Goal: Task Accomplishment & Management: Complete application form

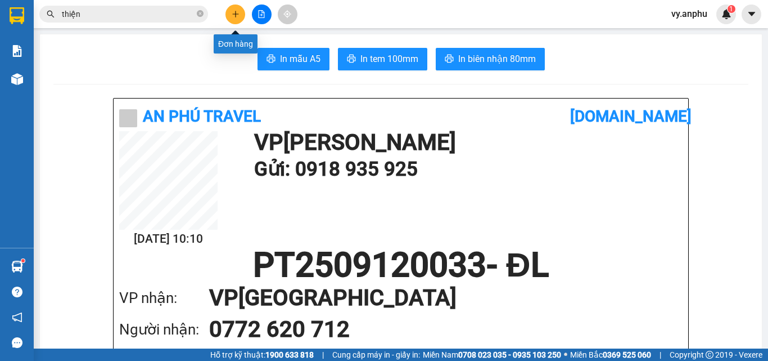
click at [228, 15] on button at bounding box center [236, 15] width 20 height 20
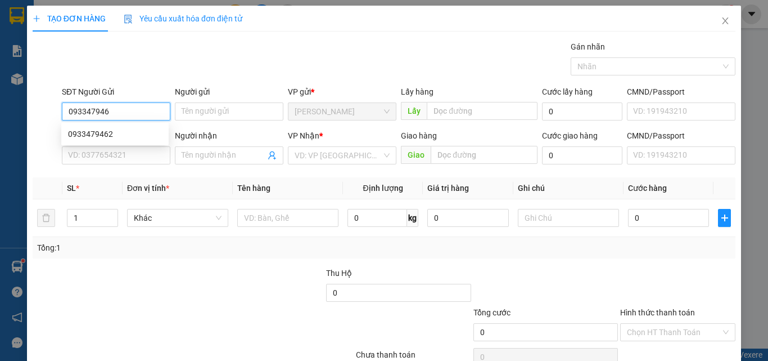
type input "0933479462"
click at [94, 136] on div "0933479462" at bounding box center [115, 134] width 94 height 12
type input "0988616404"
type input "30.000"
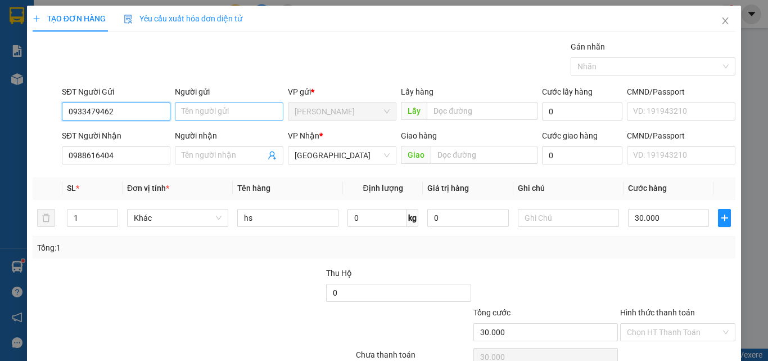
type input "0933479462"
click at [222, 105] on input "Người gửi" at bounding box center [229, 111] width 109 height 18
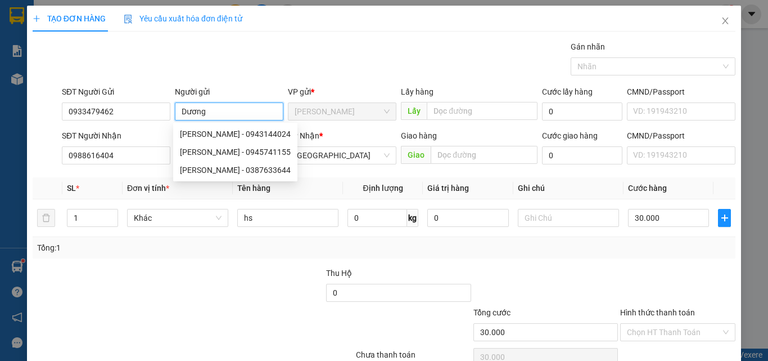
type input "Dương"
drag, startPoint x: 350, startPoint y: 194, endPoint x: 314, endPoint y: 183, distance: 38.1
click at [350, 194] on th "Định lượng" at bounding box center [383, 188] width 80 height 22
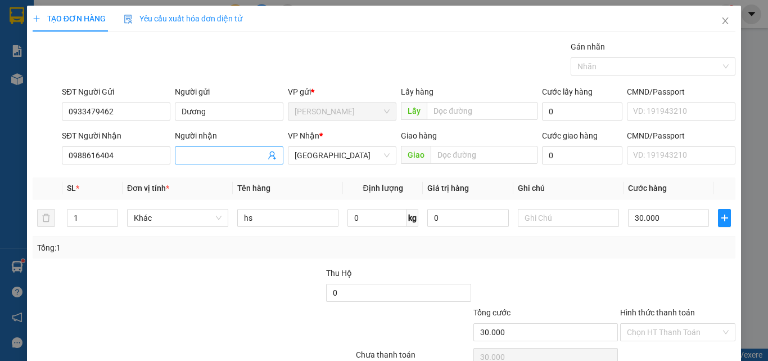
click at [218, 156] on input "Người nhận" at bounding box center [224, 155] width 84 height 12
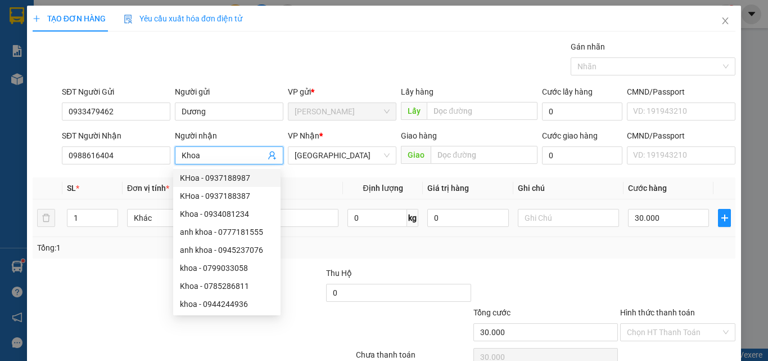
type input "Khoa"
click at [309, 206] on td "hs" at bounding box center [288, 218] width 110 height 38
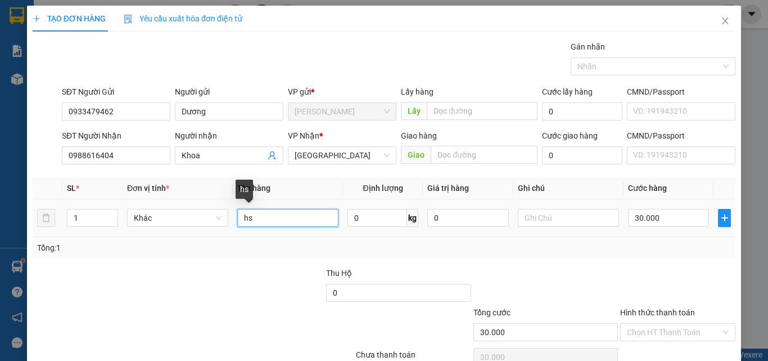
click at [307, 222] on input "hs" at bounding box center [287, 218] width 101 height 18
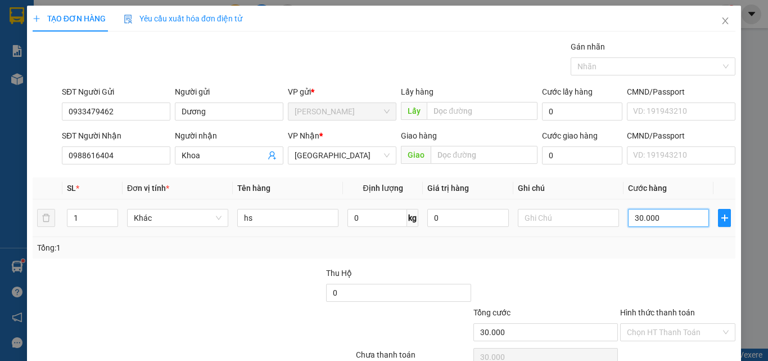
click at [682, 224] on input "30.000" at bounding box center [668, 218] width 81 height 18
type input "4"
type input "40"
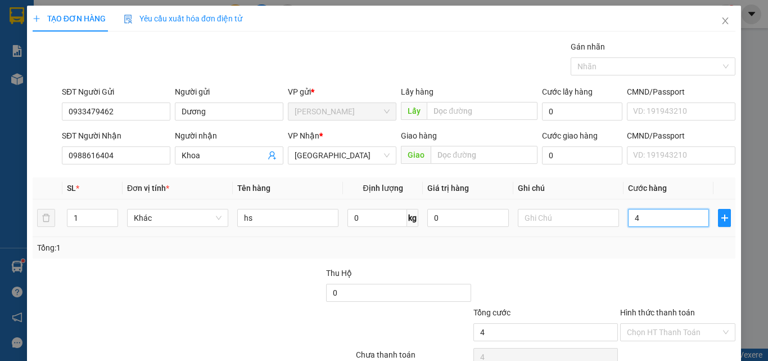
type input "40"
type input "40.000"
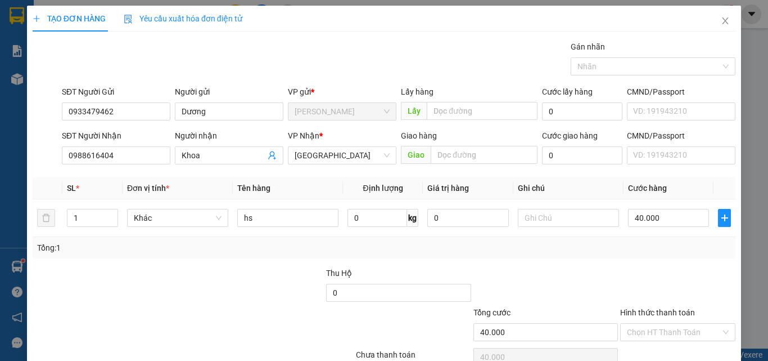
click at [672, 244] on div "Tổng: 1" at bounding box center [384, 247] width 694 height 12
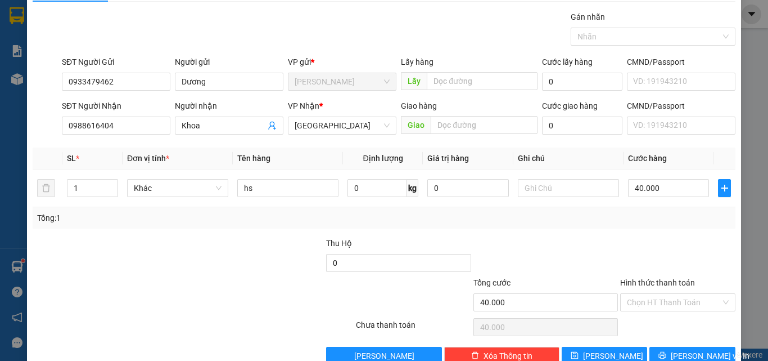
scroll to position [56, 0]
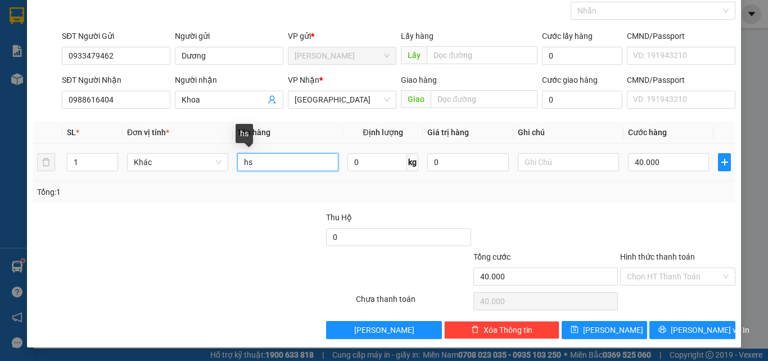
click at [284, 169] on input "hs" at bounding box center [287, 162] width 101 height 18
type input "tlong"
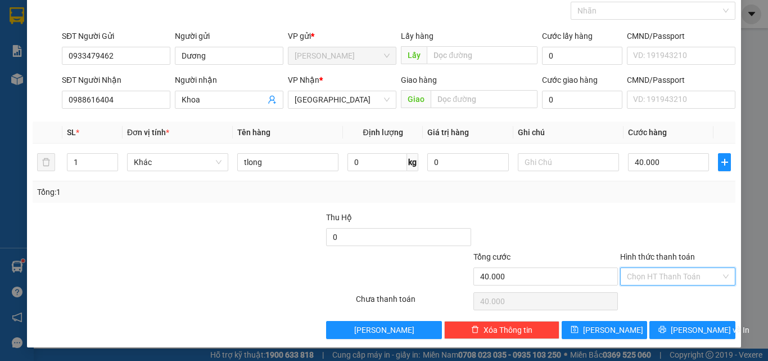
click at [681, 275] on input "Hình thức thanh toán" at bounding box center [674, 276] width 94 height 17
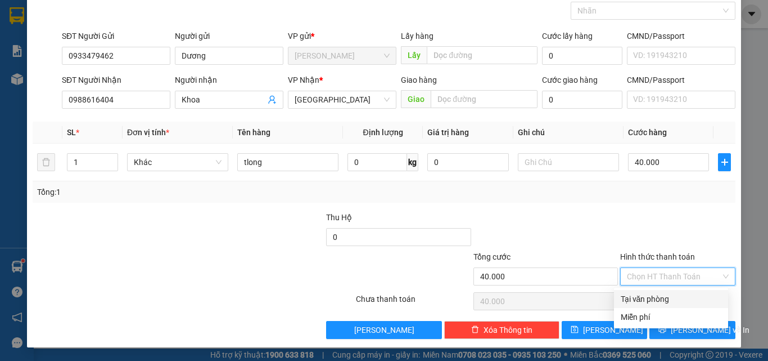
click at [661, 304] on div "Tại văn phòng" at bounding box center [671, 299] width 101 height 12
type input "0"
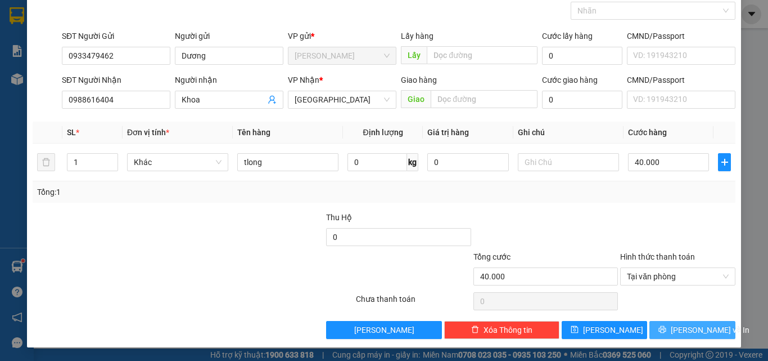
click at [696, 329] on span "[PERSON_NAME] và In" at bounding box center [710, 329] width 79 height 12
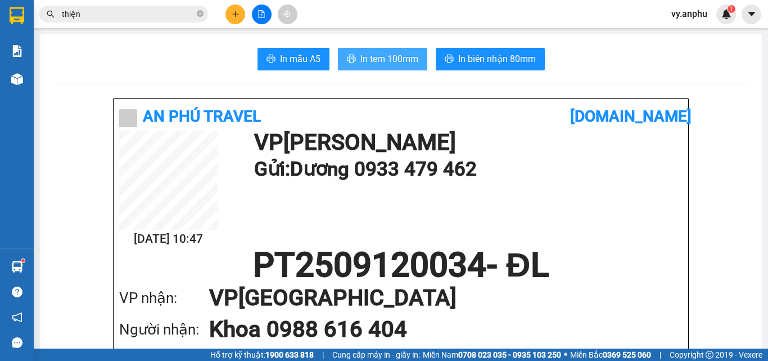
click at [406, 58] on span "In tem 100mm" at bounding box center [390, 59] width 58 height 14
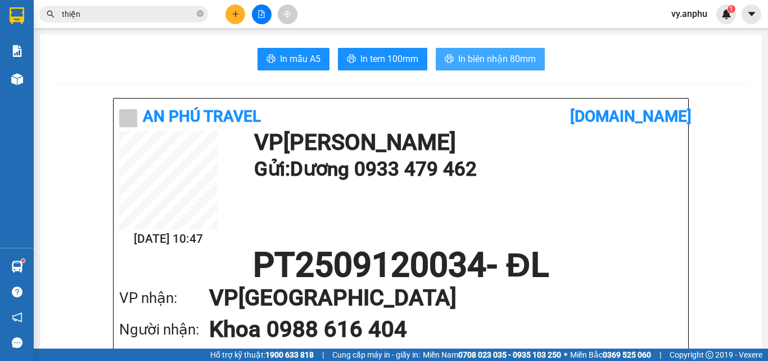
click at [490, 65] on span "In biên nhận 80mm" at bounding box center [497, 59] width 78 height 14
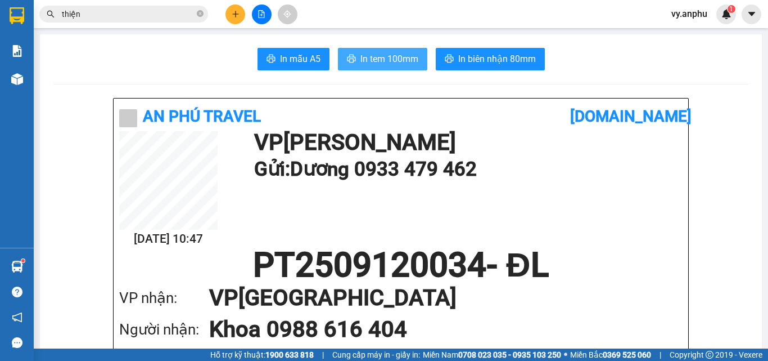
click at [387, 65] on span "In tem 100mm" at bounding box center [390, 59] width 58 height 14
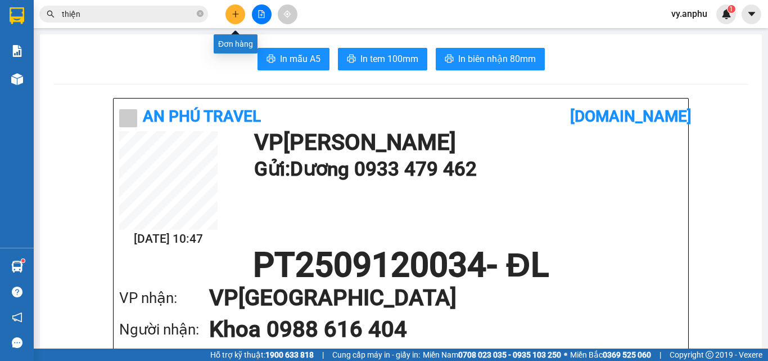
click at [240, 17] on button at bounding box center [236, 15] width 20 height 20
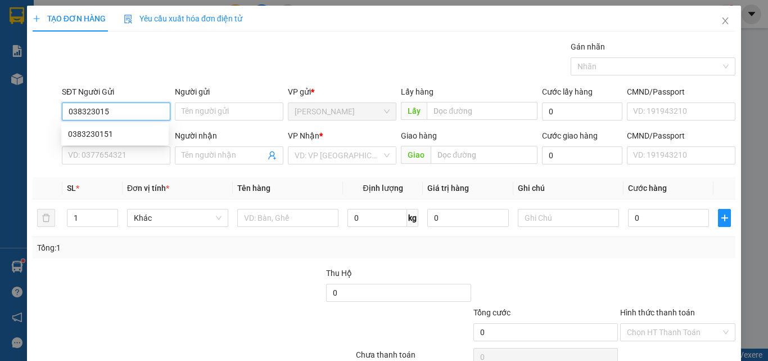
type input "0383230151"
click at [105, 132] on div "0383230151" at bounding box center [115, 134] width 94 height 12
type input "0333972776"
type input "hiền"
type input "Nhà thuốc Minh Anh Sông Bình"
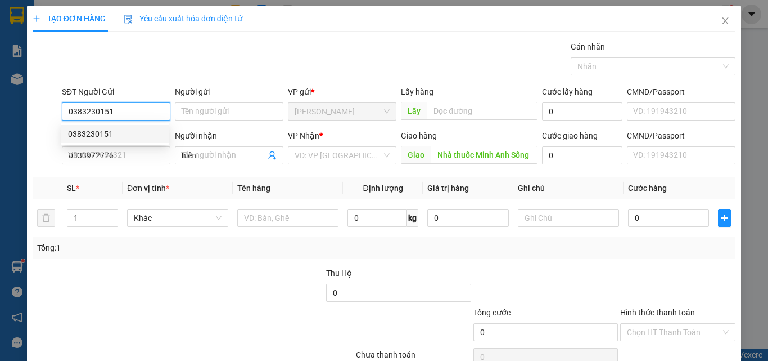
type input "40.000"
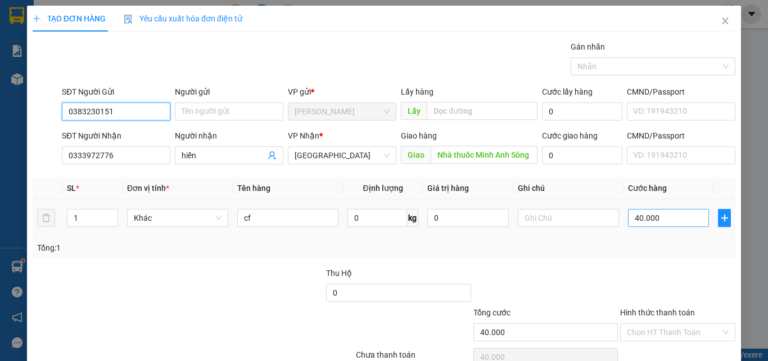
type input "0383230151"
click at [671, 218] on input "40.000" at bounding box center [668, 218] width 81 height 18
type input "3"
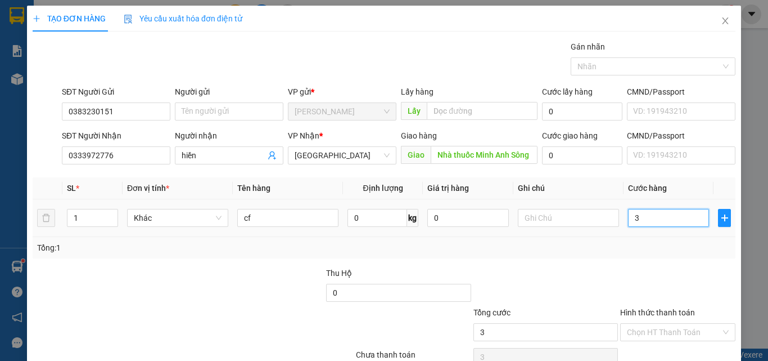
type input "30"
type input "30.000"
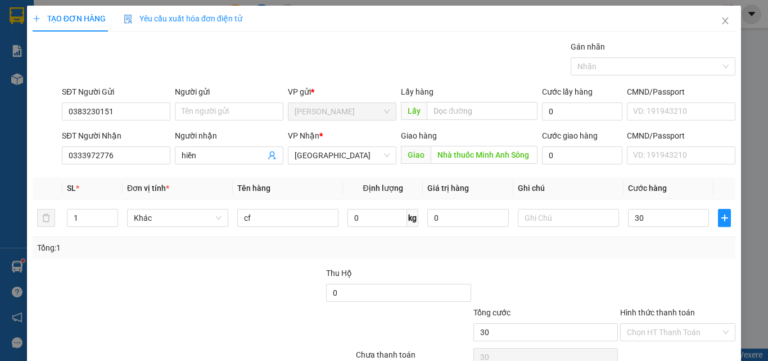
type input "30.000"
click at [640, 274] on div at bounding box center [678, 286] width 118 height 39
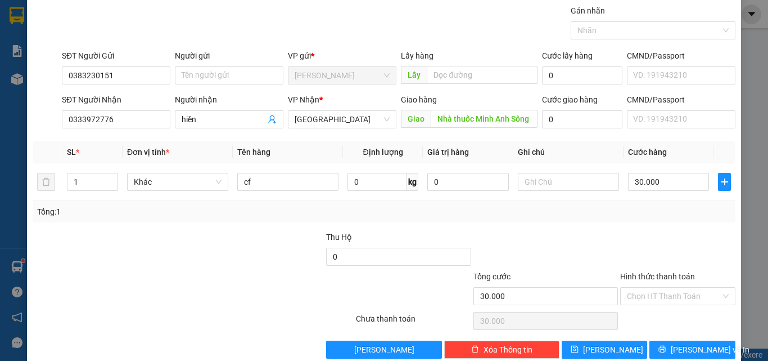
scroll to position [56, 0]
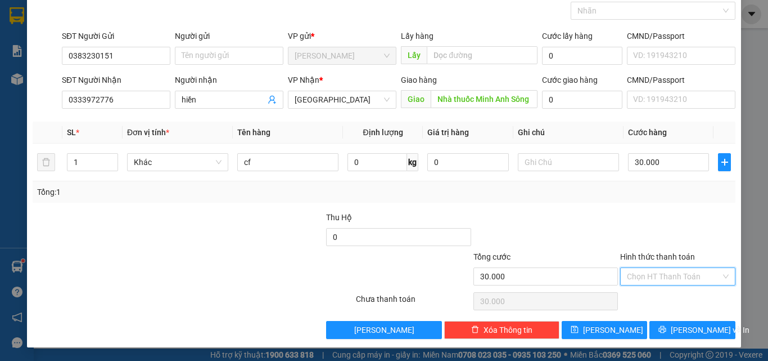
click at [669, 273] on input "Hình thức thanh toán" at bounding box center [674, 276] width 94 height 17
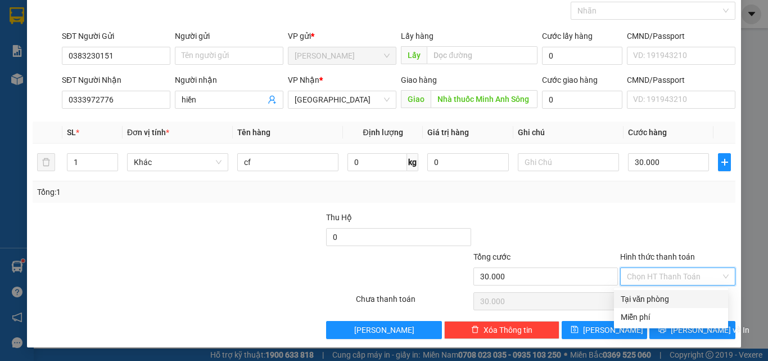
click at [647, 296] on div "Tại văn phòng" at bounding box center [671, 299] width 101 height 12
type input "0"
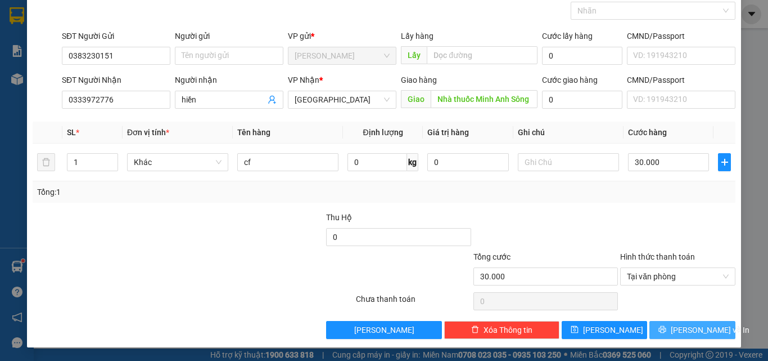
click at [707, 329] on span "[PERSON_NAME] và In" at bounding box center [710, 329] width 79 height 12
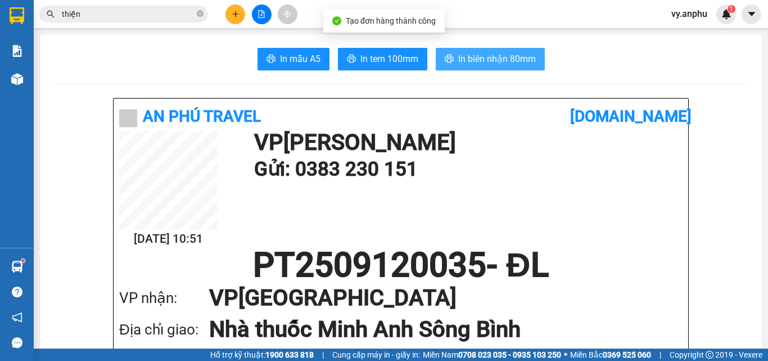
click at [476, 64] on span "In biên nhận 80mm" at bounding box center [497, 59] width 78 height 14
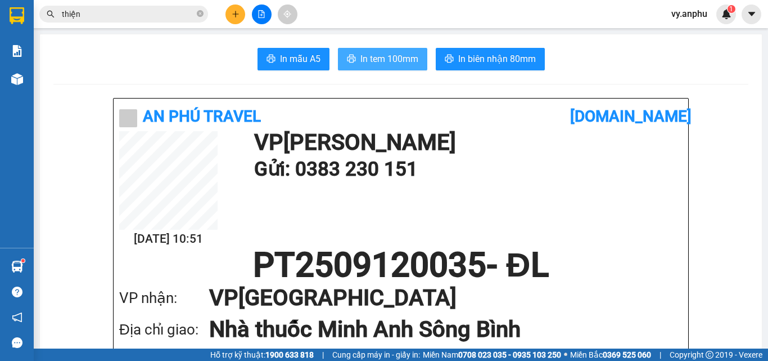
click at [408, 53] on span "In tem 100mm" at bounding box center [390, 59] width 58 height 14
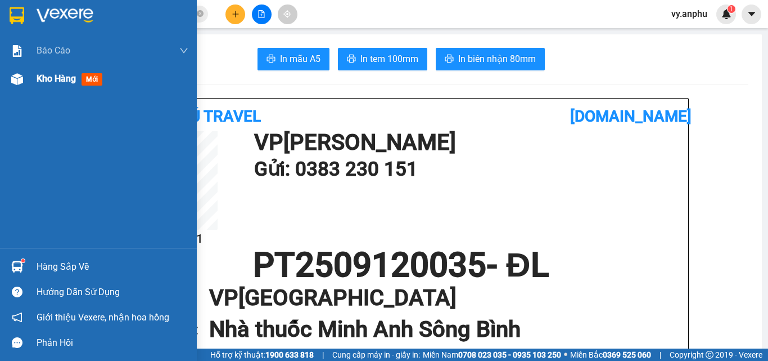
click at [59, 82] on span "Kho hàng" at bounding box center [56, 78] width 39 height 11
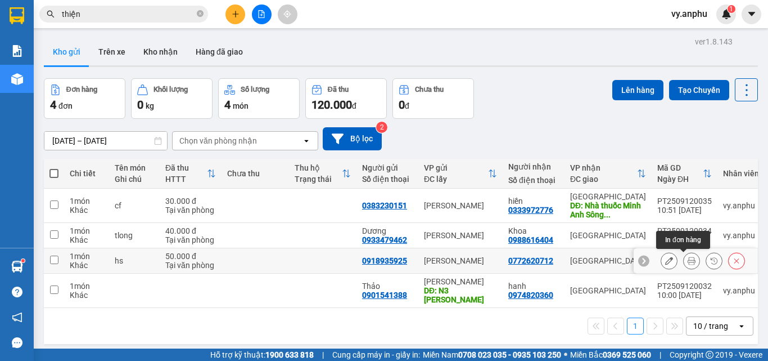
click at [688, 262] on icon at bounding box center [692, 261] width 8 height 8
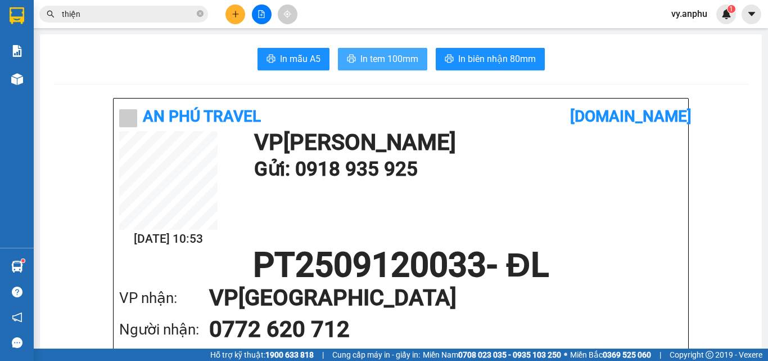
click at [388, 66] on button "In tem 100mm" at bounding box center [382, 59] width 89 height 23
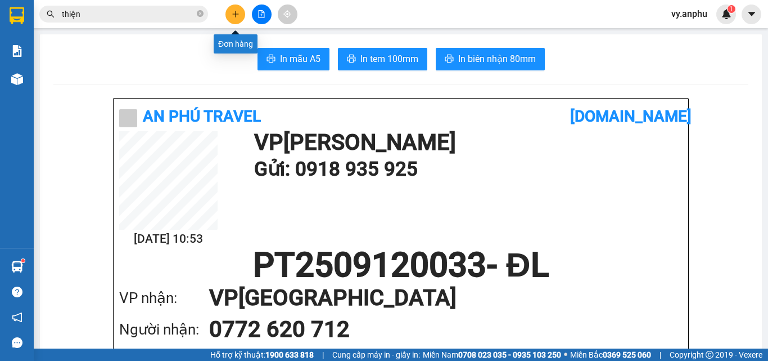
click at [239, 15] on icon "plus" at bounding box center [236, 14] width 8 height 8
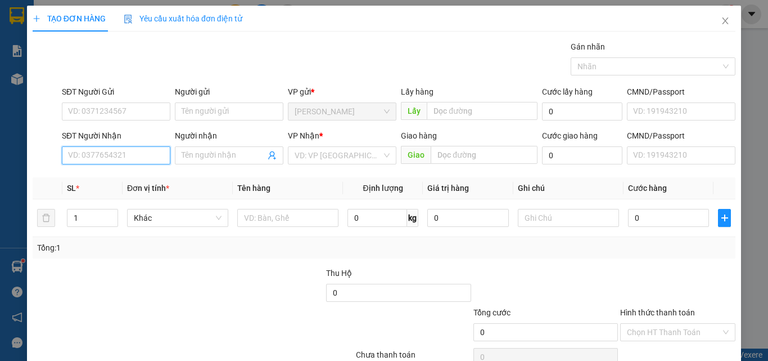
click at [131, 154] on input "SĐT Người Nhận" at bounding box center [116, 155] width 109 height 18
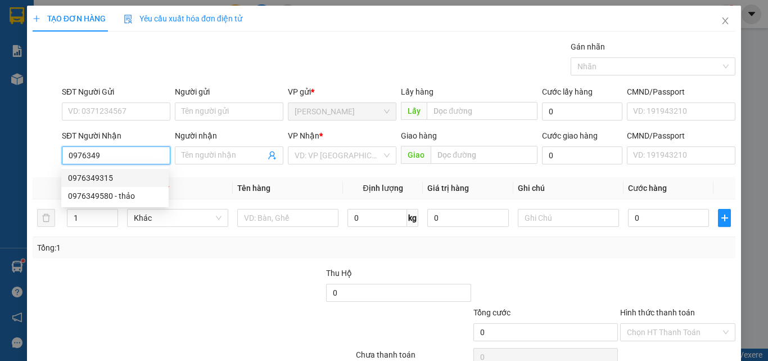
click at [105, 177] on div "0976349315" at bounding box center [115, 178] width 94 height 12
type input "0976349315"
type input "đức trọng"
type input "50.000"
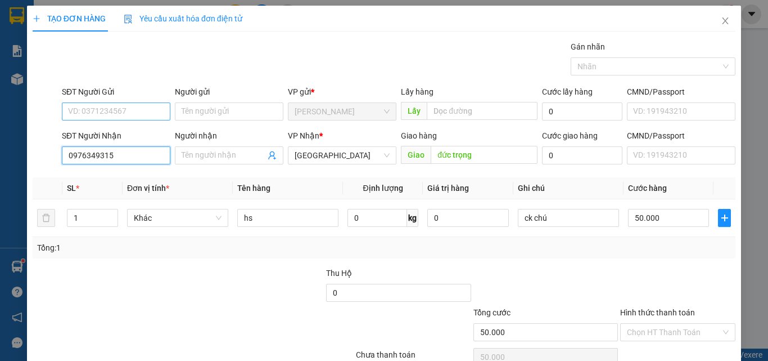
type input "0976349315"
click at [137, 108] on input "SĐT Người Gửi" at bounding box center [116, 111] width 109 height 18
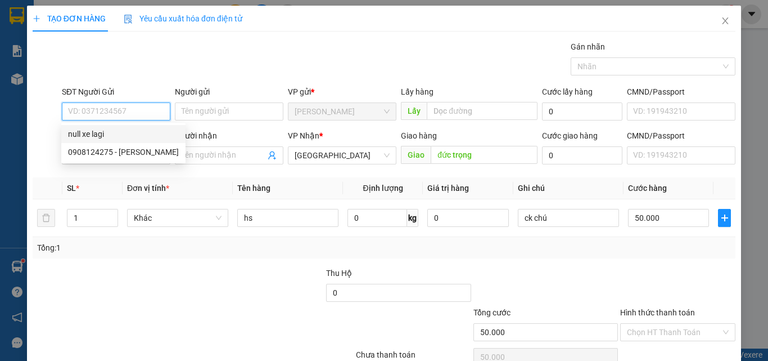
click at [125, 133] on div "null xe lagi" at bounding box center [123, 134] width 111 height 12
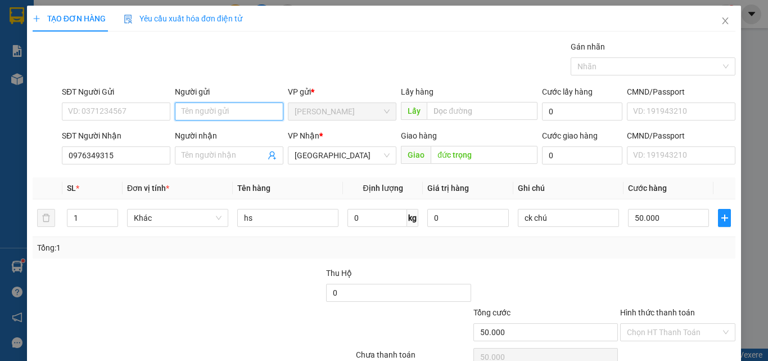
click at [208, 106] on input "Người gửi" at bounding box center [229, 111] width 109 height 18
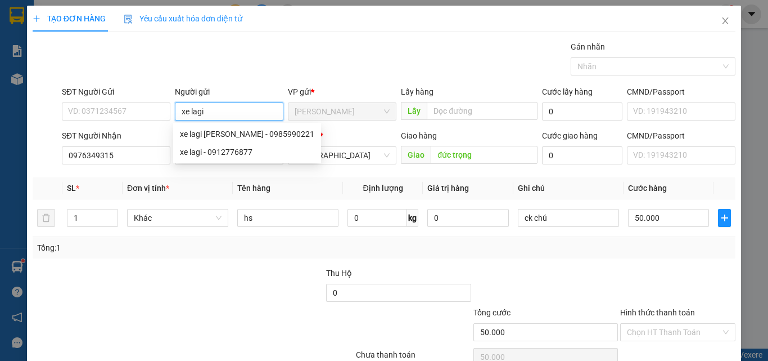
type input "xe lagi"
click at [562, 271] on div at bounding box center [546, 286] width 147 height 39
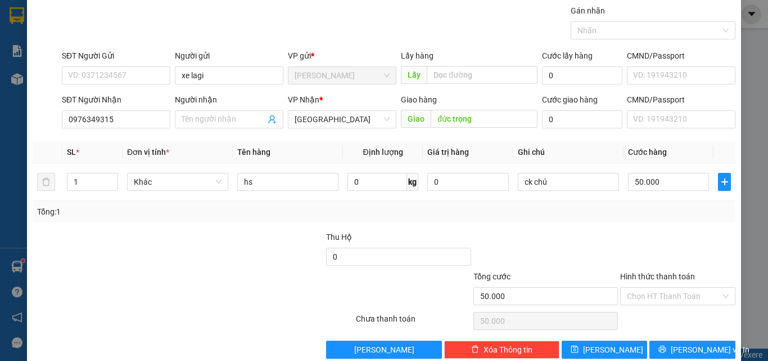
scroll to position [56, 0]
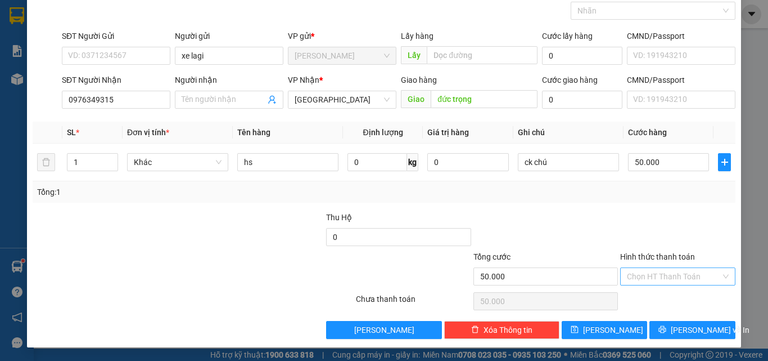
click at [664, 280] on input "Hình thức thanh toán" at bounding box center [674, 276] width 94 height 17
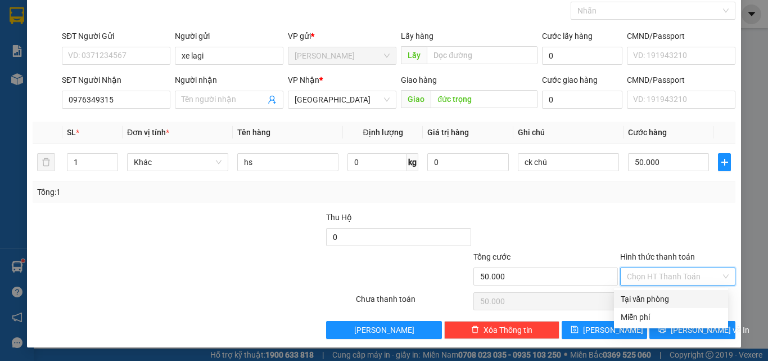
click at [674, 295] on div "Tại văn phòng" at bounding box center [671, 299] width 101 height 12
type input "0"
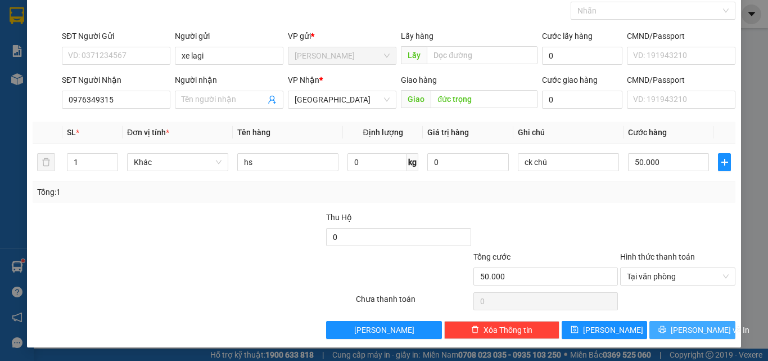
click at [700, 326] on span "[PERSON_NAME] và In" at bounding box center [710, 329] width 79 height 12
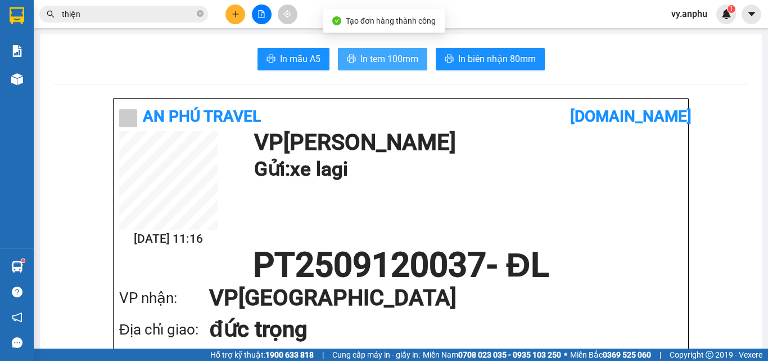
click at [378, 62] on span "In tem 100mm" at bounding box center [390, 59] width 58 height 14
click at [390, 66] on button "In tem 100mm" at bounding box center [382, 59] width 89 height 23
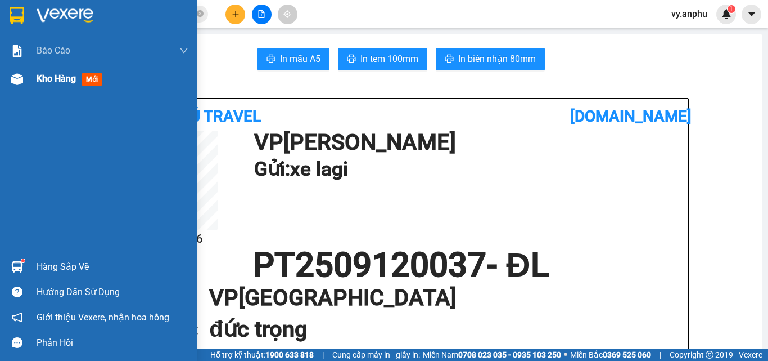
click at [39, 81] on span "Kho hàng" at bounding box center [56, 78] width 39 height 11
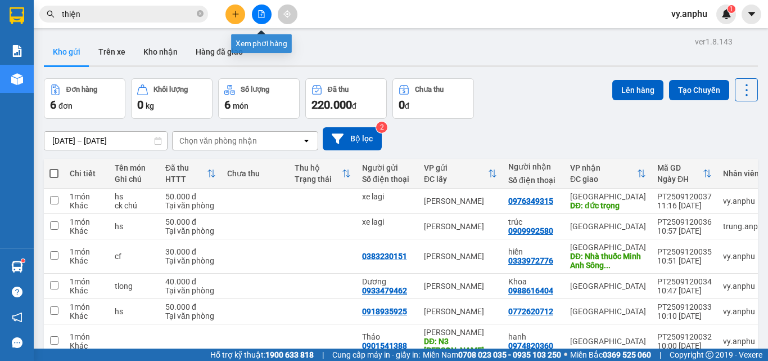
click at [260, 14] on icon "file-add" at bounding box center [262, 14] width 8 height 8
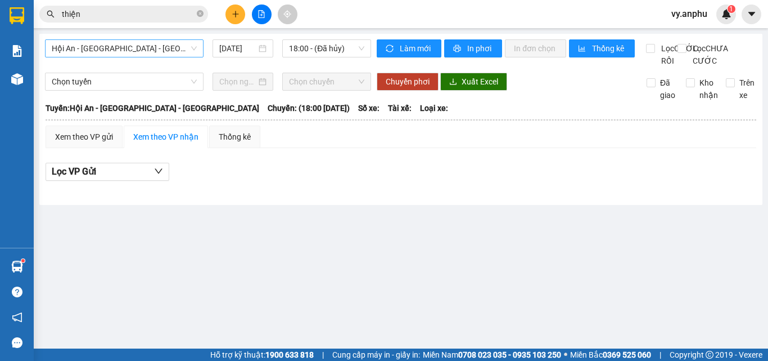
click at [128, 51] on span "Hội An - [GEOGRAPHIC_DATA] - [GEOGRAPHIC_DATA]" at bounding box center [124, 48] width 145 height 17
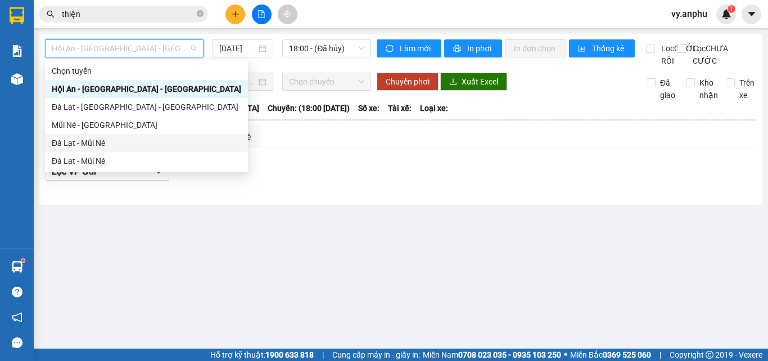
click at [102, 140] on div "Đà Lạt - Mũi Né" at bounding box center [147, 143] width 190 height 12
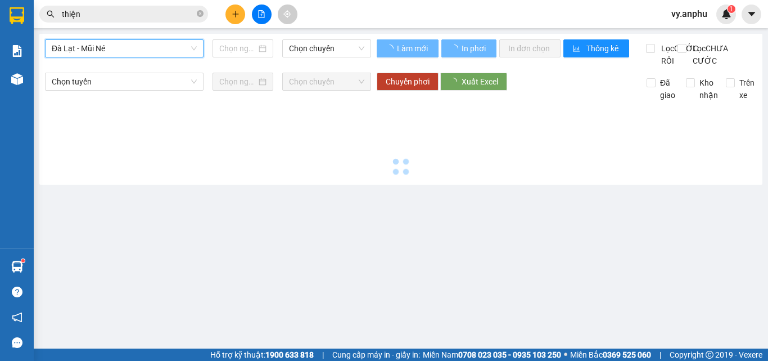
type input "[DATE]"
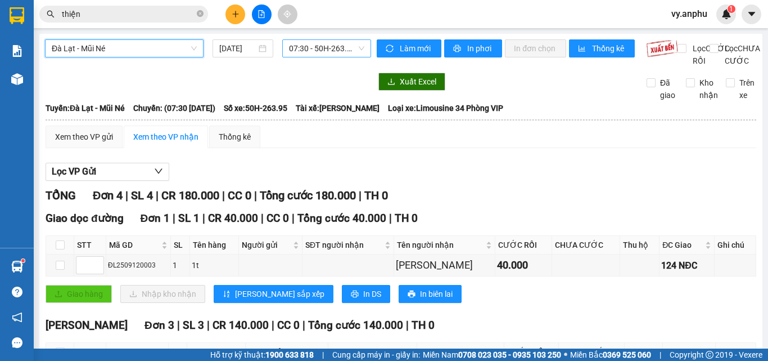
click at [313, 42] on span "07:30 - 50H-263.95" at bounding box center [326, 48] width 75 height 17
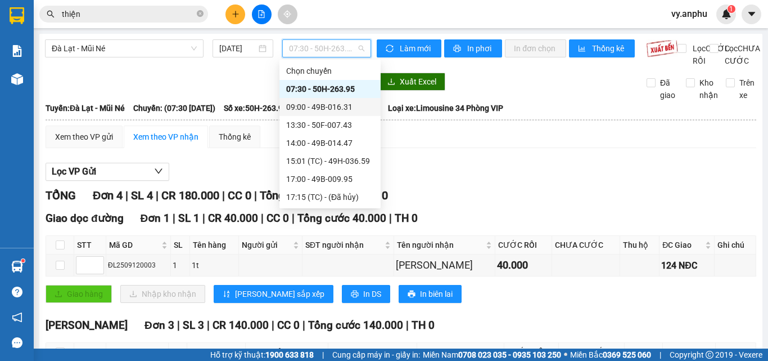
click at [522, 160] on div "Xem theo VP gửi Xem theo VP nhận Thống kê Lọc VP Gửi TỔNG Đơn 4 | SL 4 | CR 18…" at bounding box center [401, 296] width 711 height 342
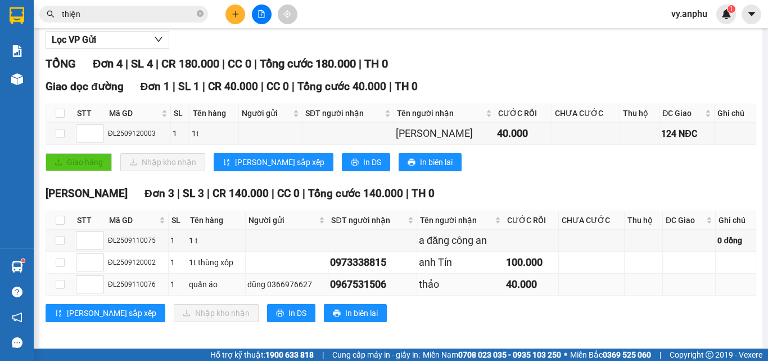
scroll to position [149, 0]
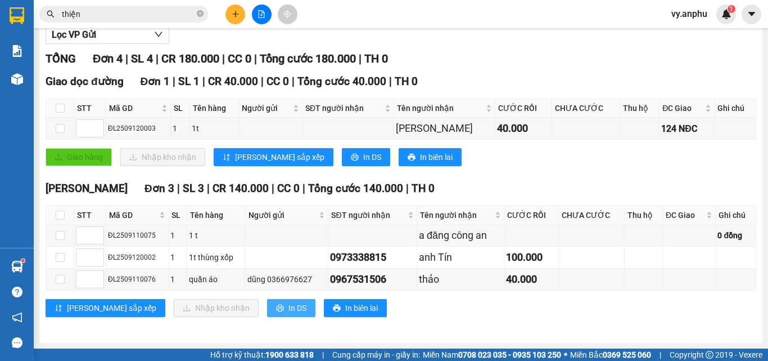
click at [289, 302] on span "In DS" at bounding box center [298, 308] width 18 height 12
click at [232, 18] on button at bounding box center [236, 15] width 20 height 20
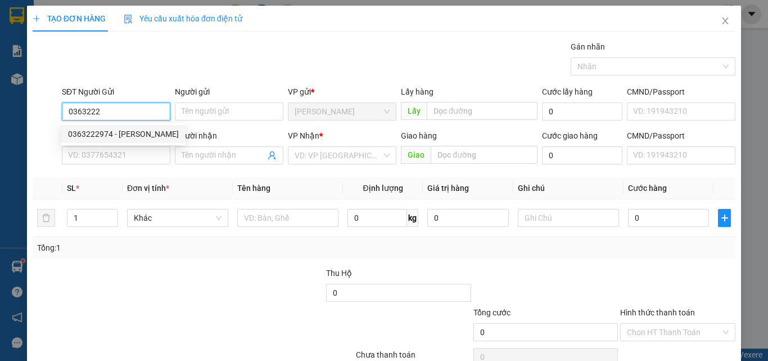
click at [115, 132] on div "0363222974 - [PERSON_NAME]" at bounding box center [123, 134] width 111 height 12
type input "0363222974"
type input "[PERSON_NAME]"
type input "0985451069"
type input "[PERSON_NAME]"
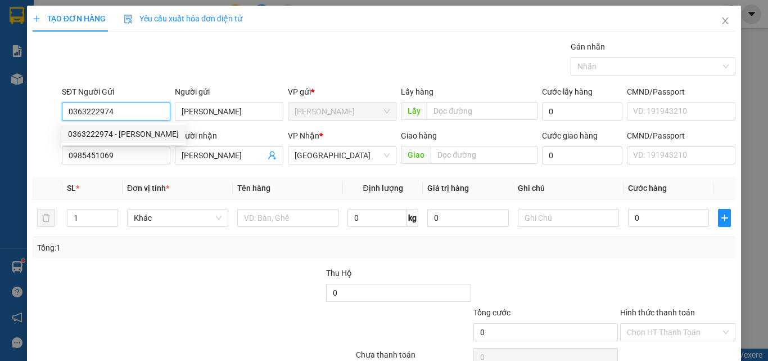
type input "40.000"
type input "0363222974"
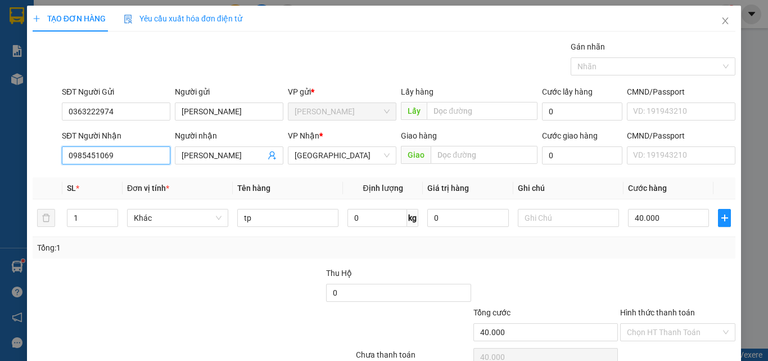
click at [124, 153] on input "0985451069" at bounding box center [116, 155] width 109 height 18
click at [124, 154] on input "0985451069" at bounding box center [116, 155] width 109 height 18
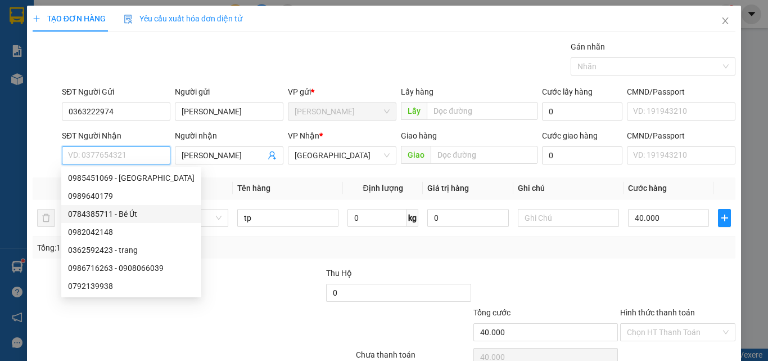
click at [110, 214] on div "0784385711 - Bé Út" at bounding box center [131, 214] width 127 height 12
type input "0784385711"
type input "Bé Út"
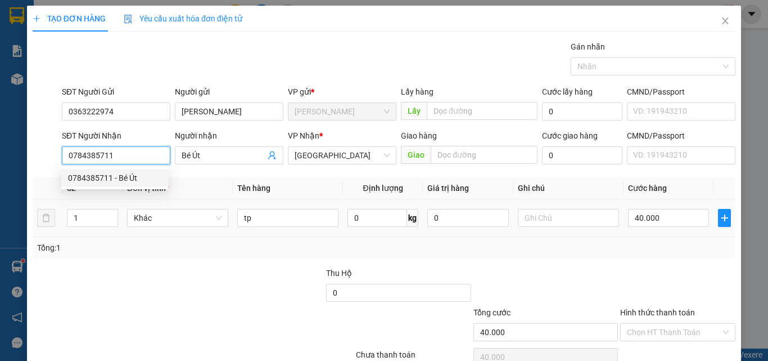
type input "50.000"
type input "0784385711"
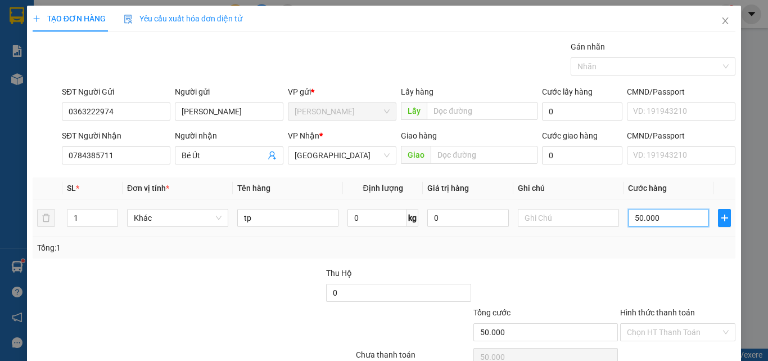
click at [637, 224] on input "50.000" at bounding box center [668, 218] width 81 height 18
type input "4"
type input "40"
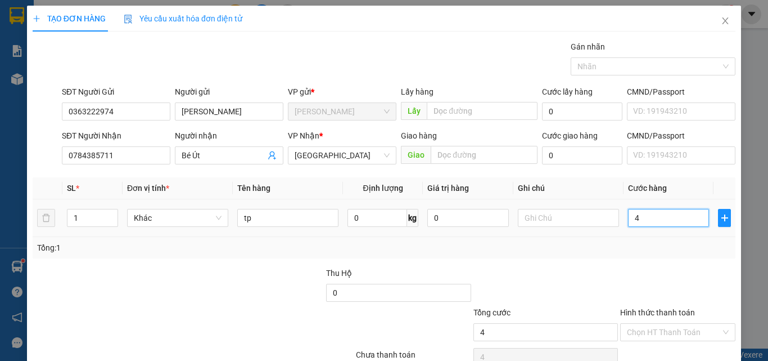
type input "40"
type input "40.000"
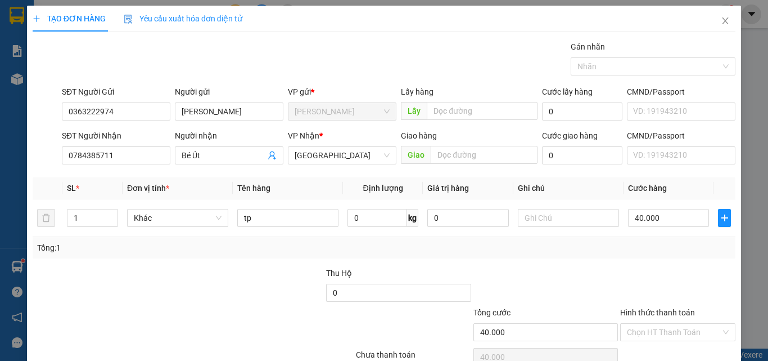
click at [600, 276] on div at bounding box center [546, 286] width 147 height 39
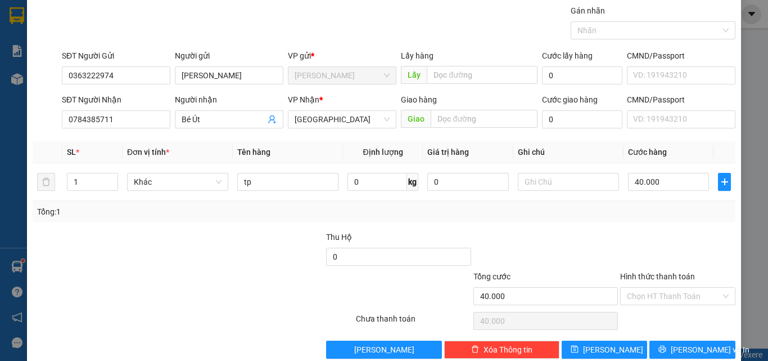
scroll to position [56, 0]
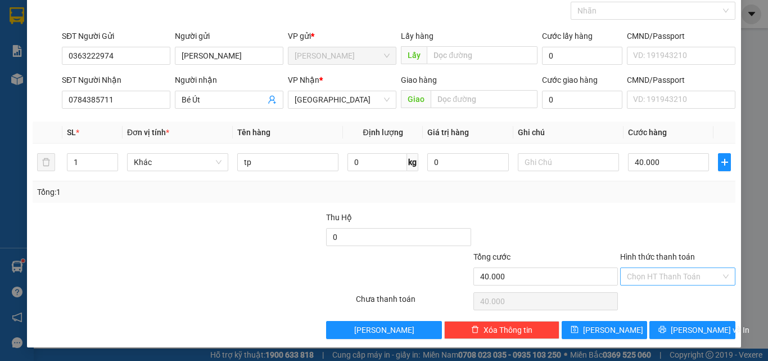
click at [686, 275] on input "Hình thức thanh toán" at bounding box center [674, 276] width 94 height 17
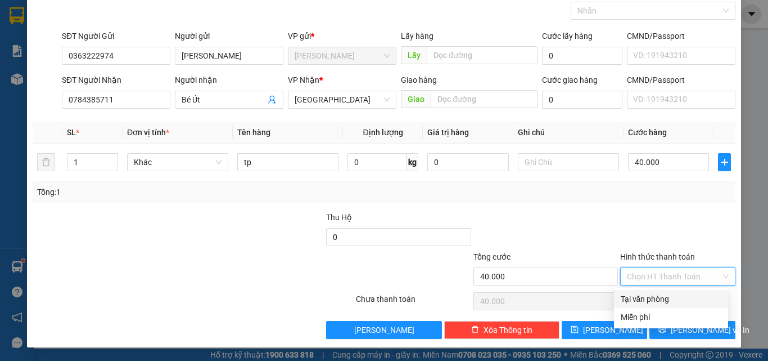
click at [680, 297] on div "Tại văn phòng" at bounding box center [671, 299] width 101 height 12
type input "0"
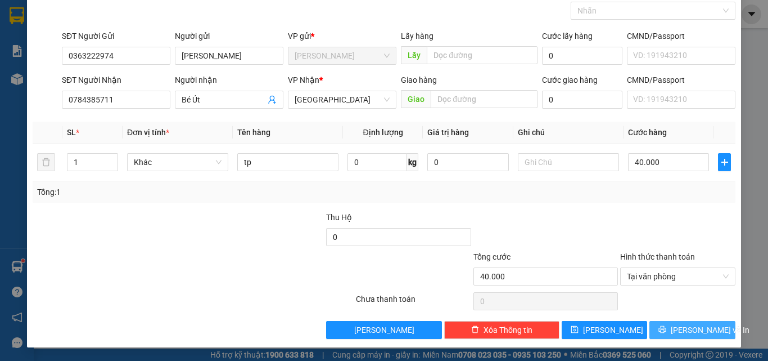
click at [686, 328] on span "[PERSON_NAME] và In" at bounding box center [710, 329] width 79 height 12
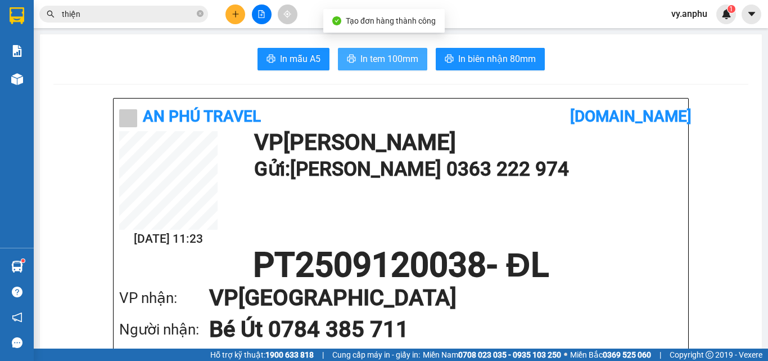
click at [380, 56] on span "In tem 100mm" at bounding box center [390, 59] width 58 height 14
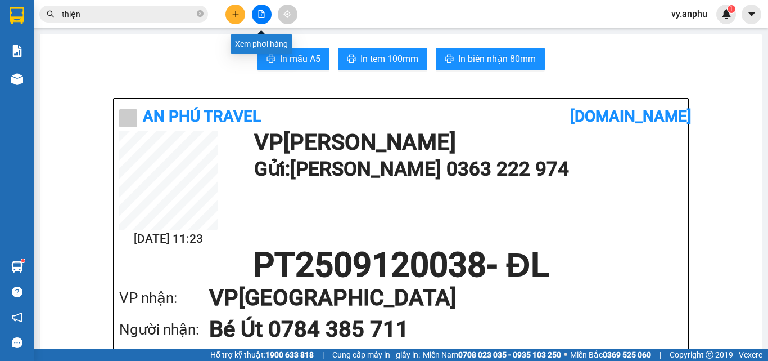
click at [266, 15] on button at bounding box center [262, 15] width 20 height 20
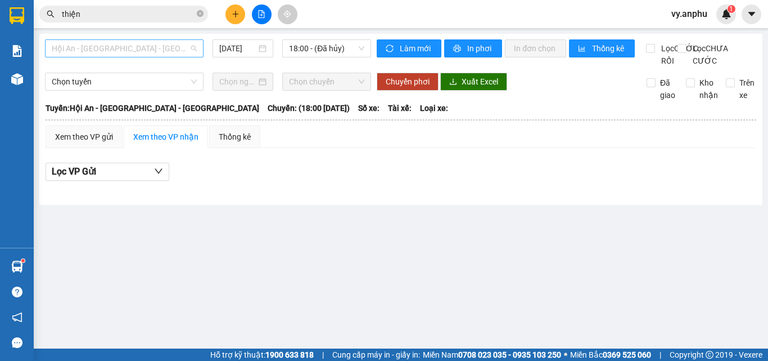
click at [181, 47] on span "Hội An - [GEOGRAPHIC_DATA] - [GEOGRAPHIC_DATA]" at bounding box center [124, 48] width 145 height 17
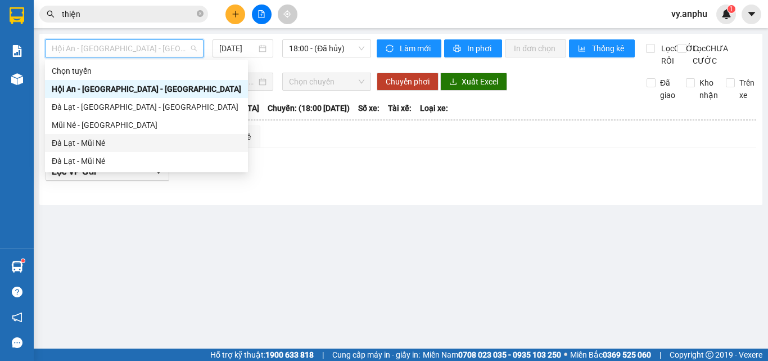
click at [116, 138] on div "Đà Lạt - Mũi Né" at bounding box center [147, 143] width 190 height 12
type input "[DATE]"
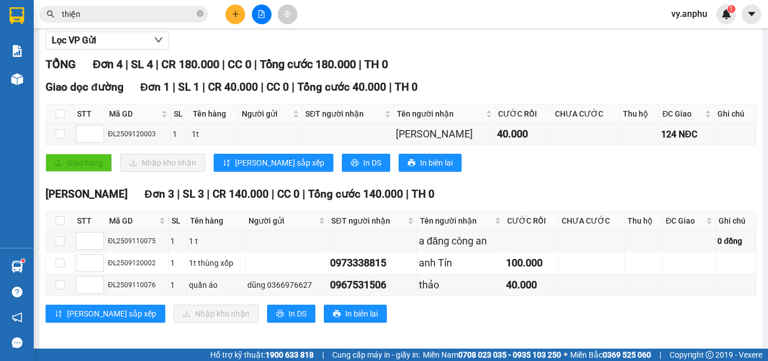
scroll to position [149, 0]
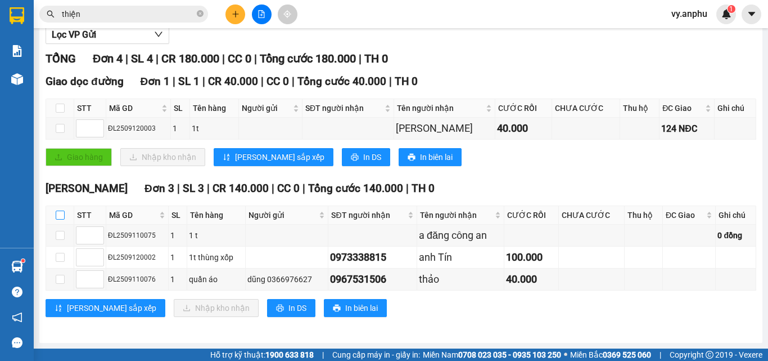
click at [60, 215] on input "checkbox" at bounding box center [60, 214] width 9 height 9
checkbox input "true"
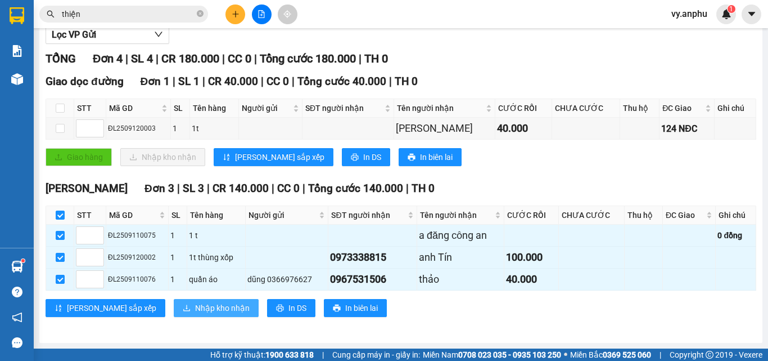
click at [195, 311] on span "Nhập kho nhận" at bounding box center [222, 308] width 55 height 12
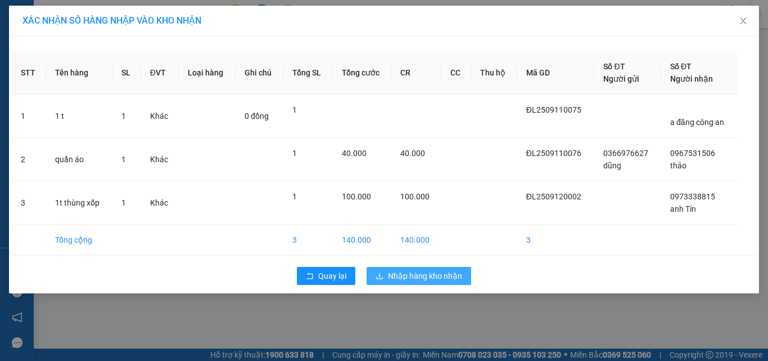
click at [457, 281] on span "Nhập hàng kho nhận" at bounding box center [425, 275] width 74 height 12
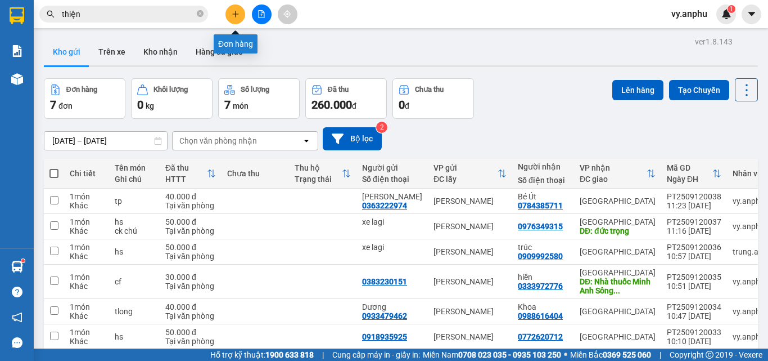
click at [232, 21] on button at bounding box center [236, 15] width 20 height 20
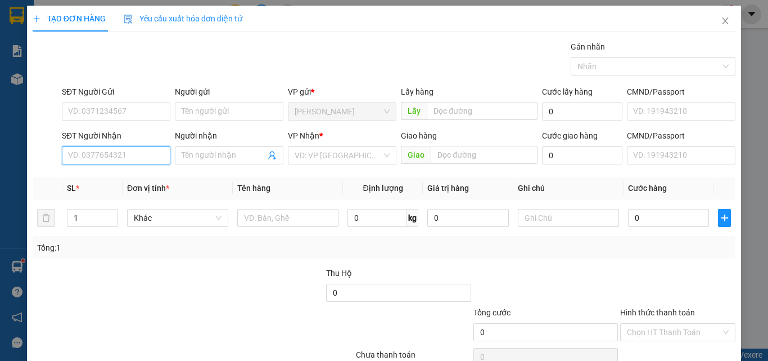
click at [98, 160] on input "SĐT Người Nhận" at bounding box center [116, 155] width 109 height 18
type input "0918776215"
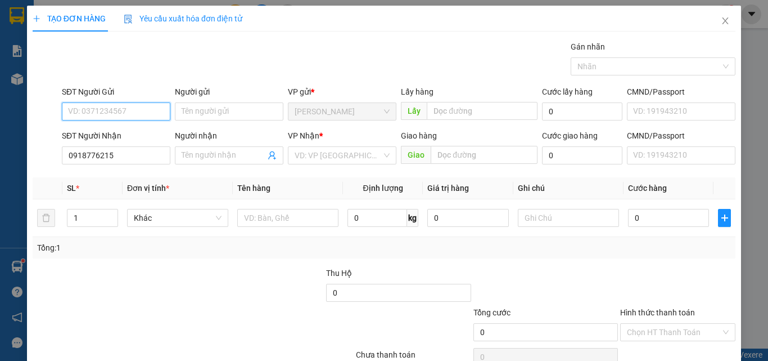
click at [123, 116] on input "SĐT Người Gửi" at bounding box center [116, 111] width 109 height 18
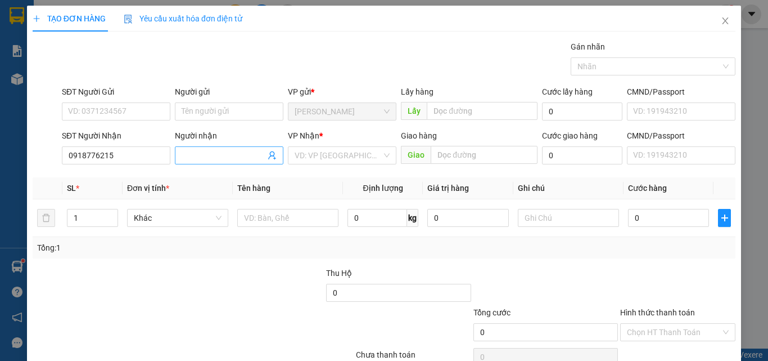
click at [204, 156] on input "Người nhận" at bounding box center [224, 155] width 84 height 12
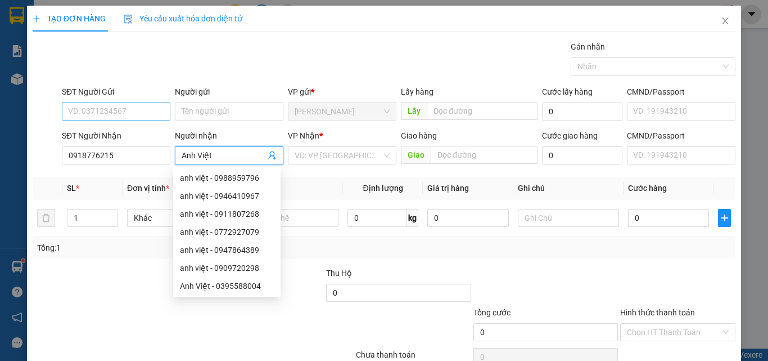
type input "Anh Việt"
click at [113, 110] on input "SĐT Người Gửi" at bounding box center [116, 111] width 109 height 18
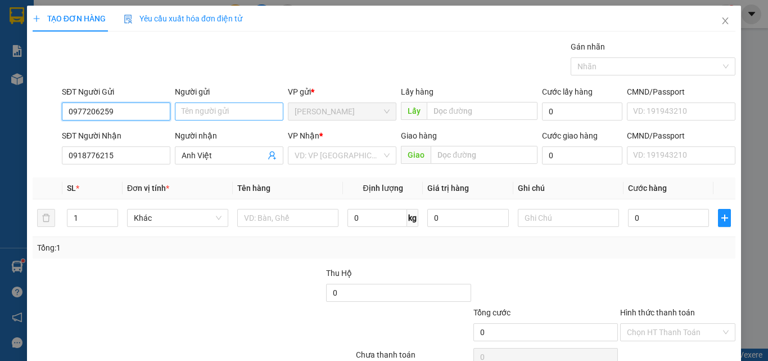
type input "0977206259"
click at [204, 110] on input "Người gửi" at bounding box center [229, 111] width 109 height 18
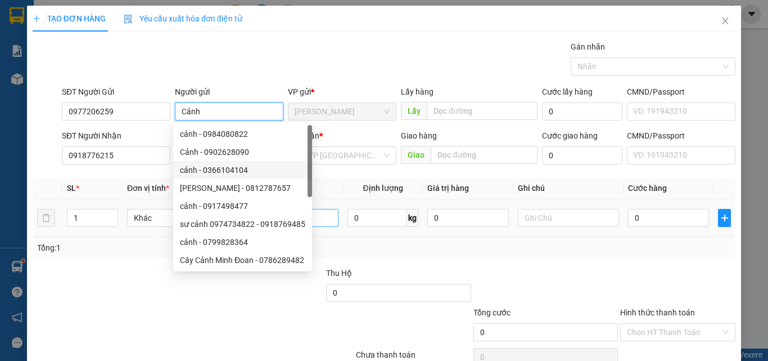
type input "Cảnh"
click at [328, 213] on input "text" at bounding box center [287, 218] width 101 height 18
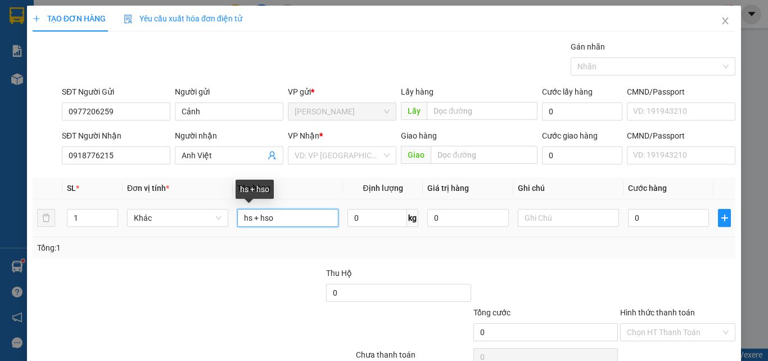
click at [251, 217] on input "hs + hso" at bounding box center [287, 218] width 101 height 18
click at [289, 226] on input "hải sản + hso" at bounding box center [287, 218] width 101 height 18
type input "hải sản + hồ sơ"
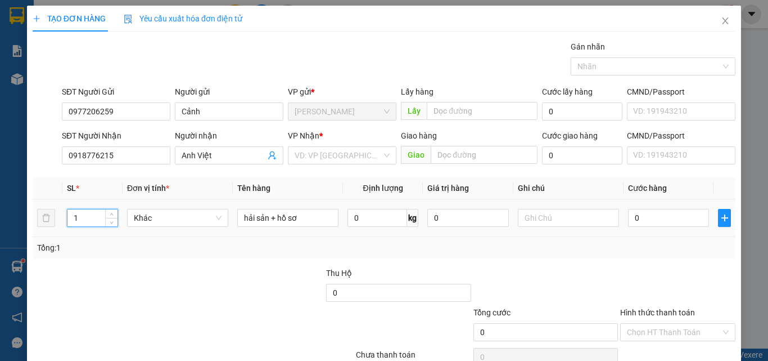
drag, startPoint x: 80, startPoint y: 220, endPoint x: 26, endPoint y: 224, distance: 54.7
click at [33, 224] on tr "1 Khác hải sản + hồ sơ 0 kg 0 0" at bounding box center [384, 218] width 703 height 38
type input "2"
click at [630, 218] on input "0" at bounding box center [668, 218] width 81 height 18
type input "7"
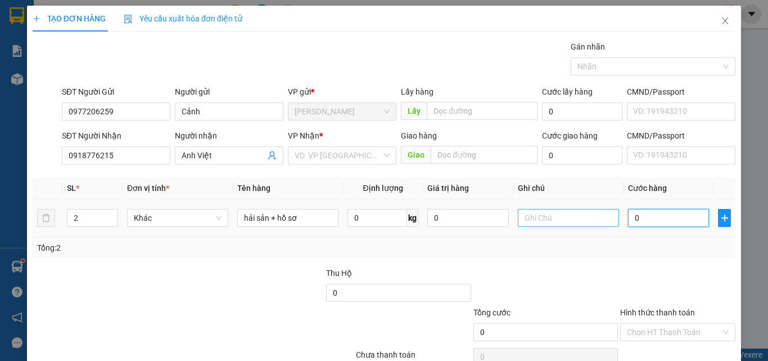
type input "7"
type input "70"
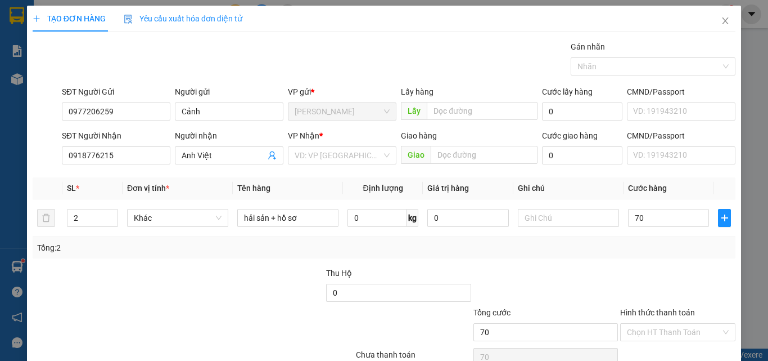
type input "70.000"
drag, startPoint x: 626, startPoint y: 264, endPoint x: 570, endPoint y: 240, distance: 60.5
click at [617, 258] on div "Transit Pickup Surcharge Ids Transit Deliver Surcharge Ids Transit Deliver Surc…" at bounding box center [384, 218] width 703 height 354
click at [323, 158] on input "search" at bounding box center [338, 155] width 87 height 17
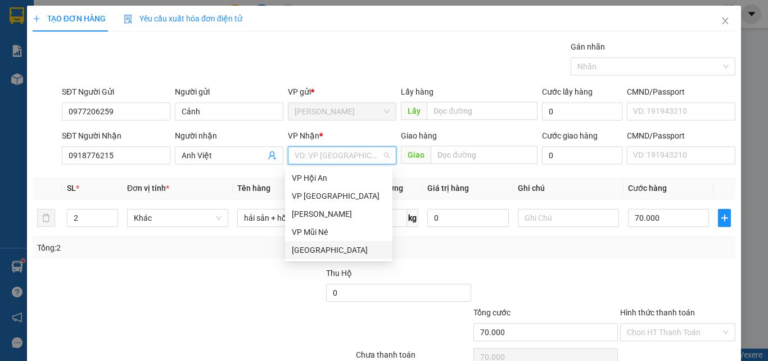
click at [323, 250] on div "[GEOGRAPHIC_DATA]" at bounding box center [339, 250] width 94 height 12
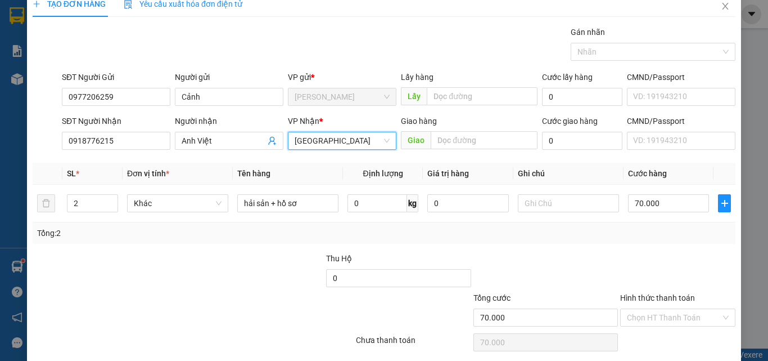
scroll to position [56, 0]
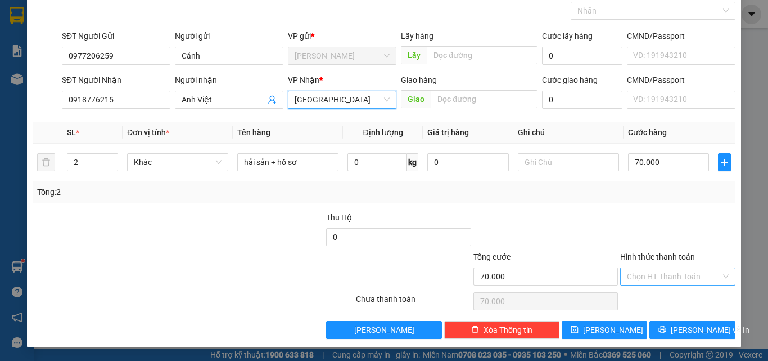
click at [684, 280] on input "Hình thức thanh toán" at bounding box center [674, 276] width 94 height 17
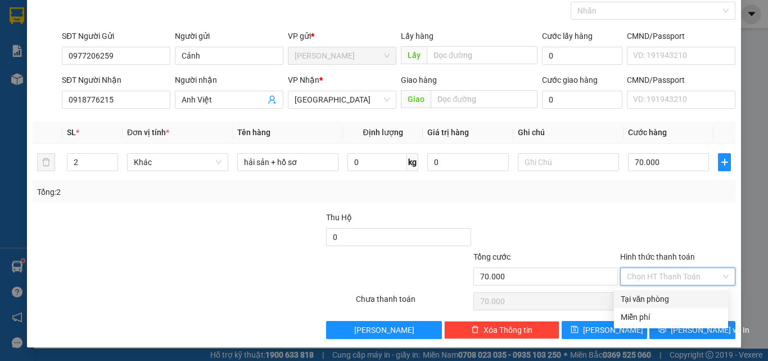
click at [681, 296] on div "Tại văn phòng" at bounding box center [671, 299] width 101 height 12
type input "0"
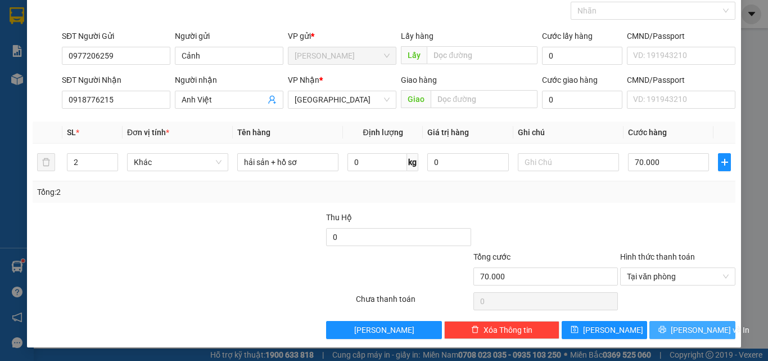
click at [683, 327] on span "[PERSON_NAME] và In" at bounding box center [710, 329] width 79 height 12
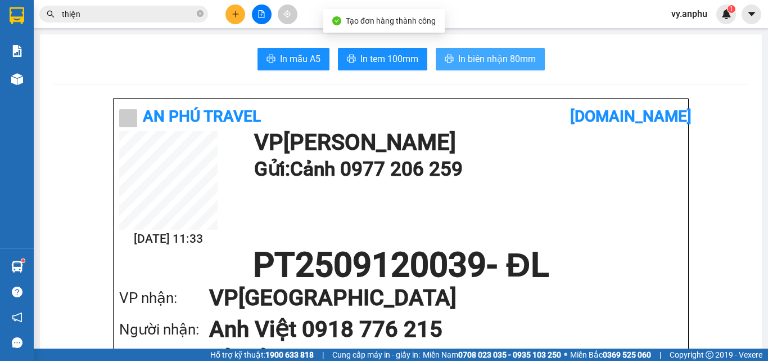
click at [439, 59] on button "In biên nhận 80mm" at bounding box center [490, 59] width 109 height 23
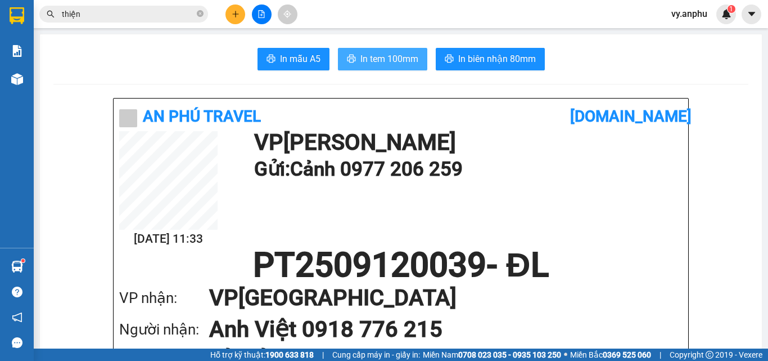
click at [397, 58] on span "In tem 100mm" at bounding box center [390, 59] width 58 height 14
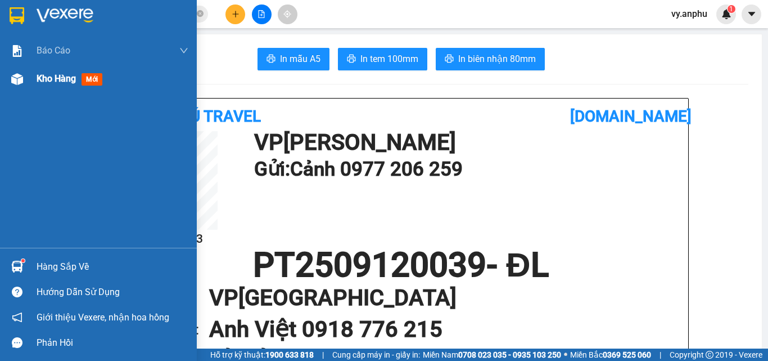
click at [30, 80] on div "Kho hàng mới" at bounding box center [98, 79] width 197 height 28
